Goal: Check status

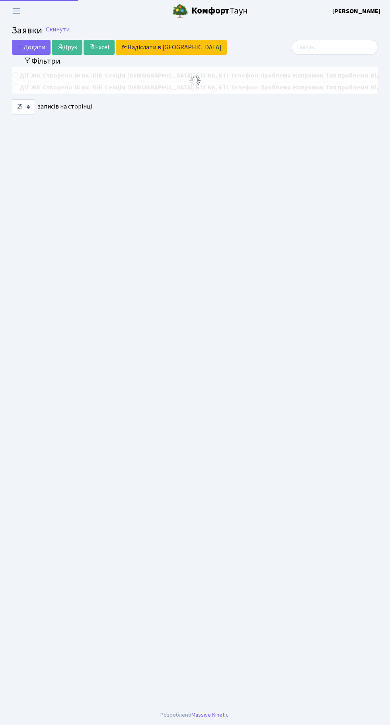
select select "25"
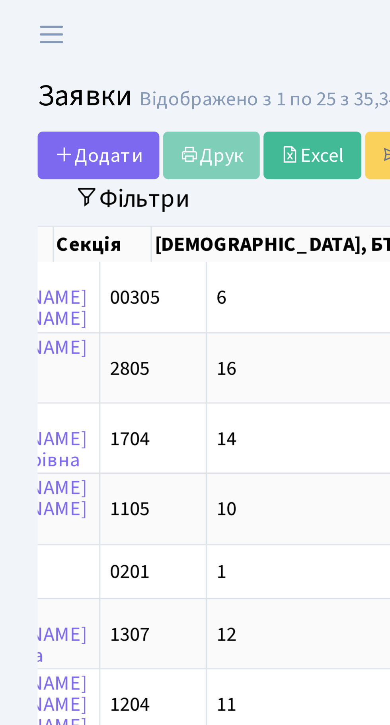
scroll to position [0, 167]
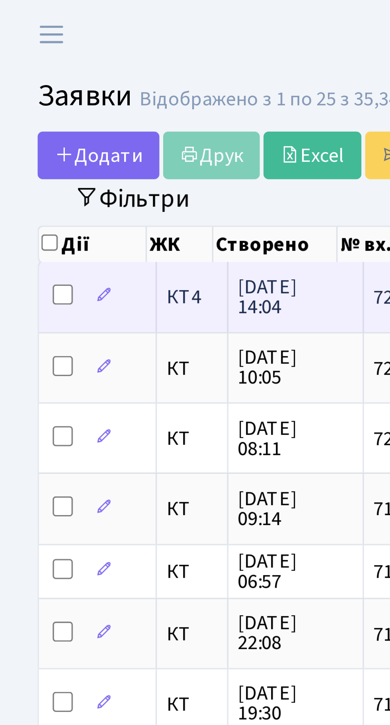
click at [84, 92] on span "[DATE] 14:04" at bounding box center [94, 94] width 36 height 13
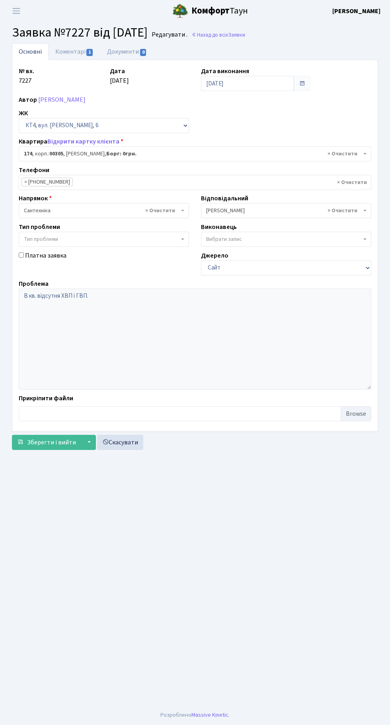
select select "16894"
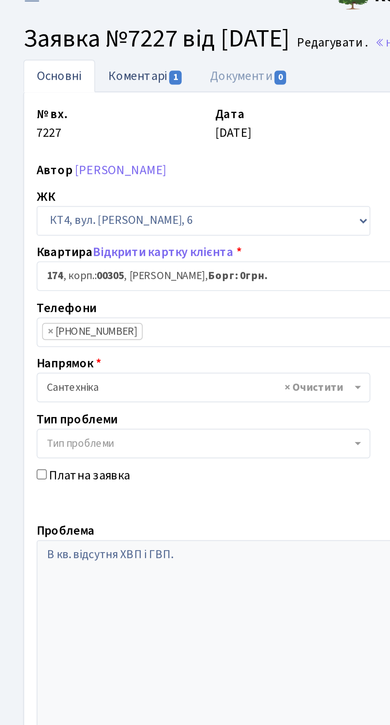
click at [64, 55] on link "Коментарі 1" at bounding box center [74, 51] width 52 height 16
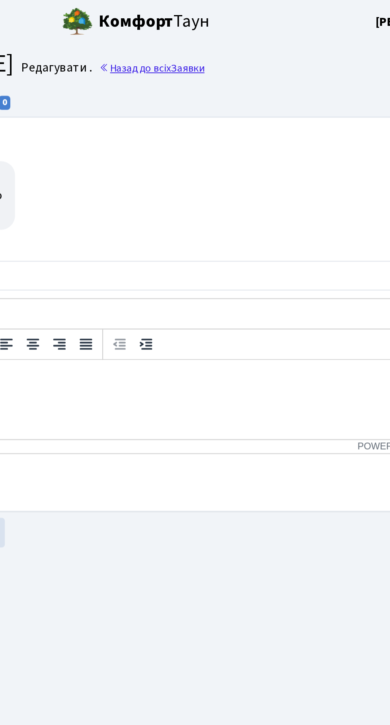
click at [245, 35] on link "Назад до всіх Заявки" at bounding box center [218, 35] width 54 height 8
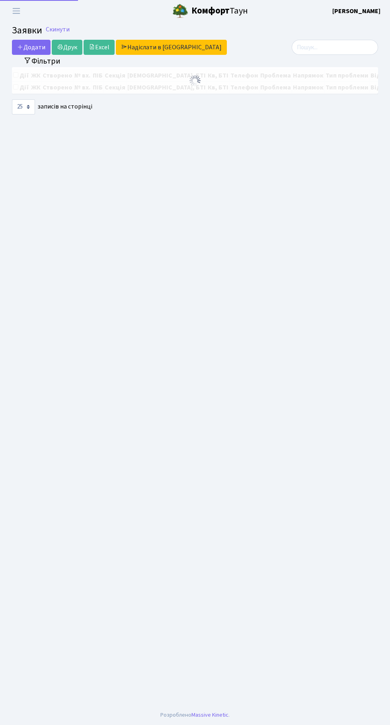
select select "25"
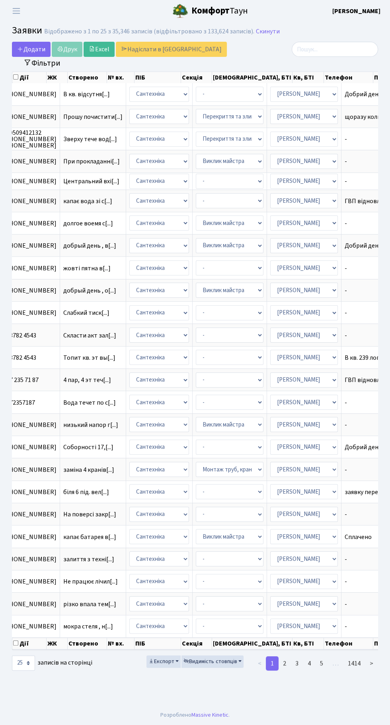
scroll to position [0, 358]
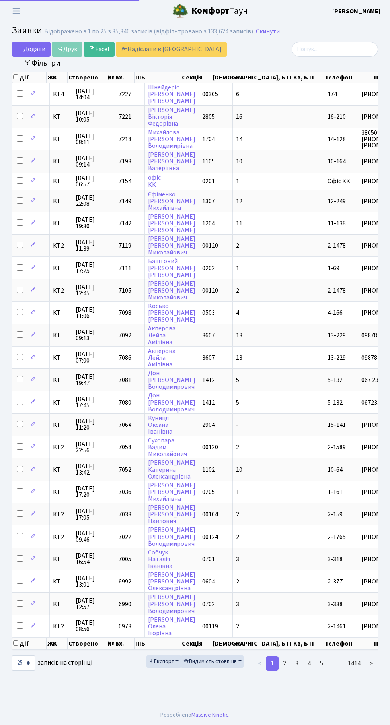
select select "25"
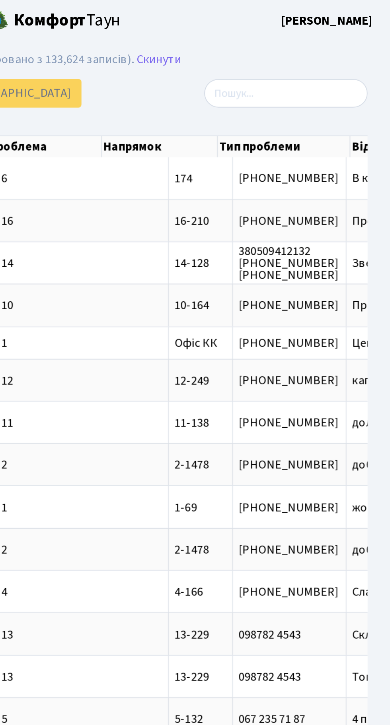
scroll to position [0, 51]
